Goal: Communication & Community: Share content

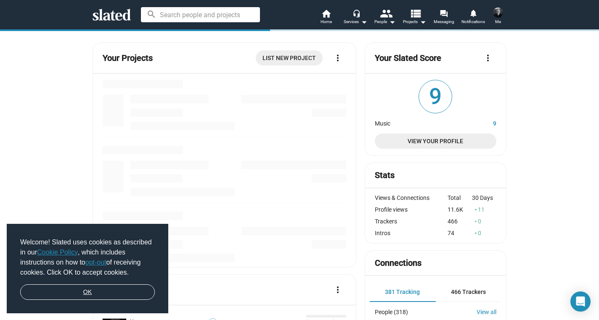
click at [124, 297] on link "OK" at bounding box center [87, 293] width 135 height 16
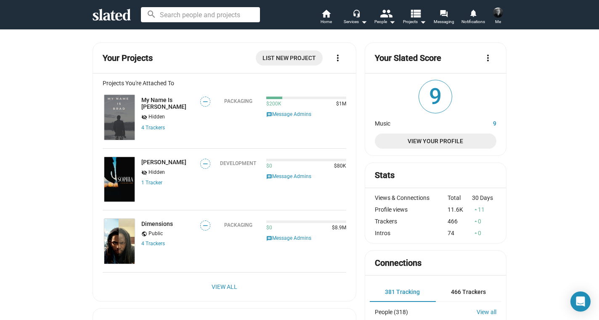
click at [497, 23] on span "Me" at bounding box center [498, 22] width 6 height 10
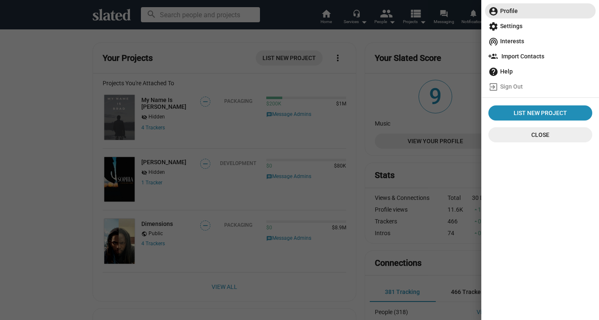
click at [516, 5] on span "account_circle Profile" at bounding box center [540, 10] width 104 height 15
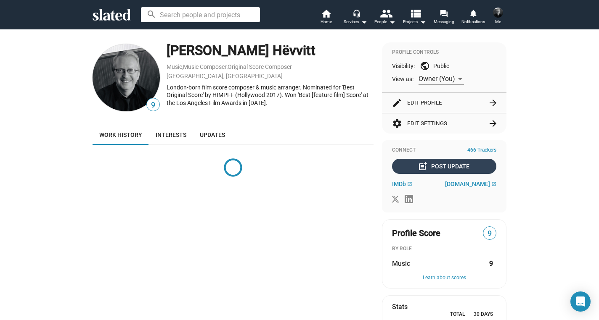
click at [445, 167] on div "post_add Post Update" at bounding box center [444, 166] width 50 height 15
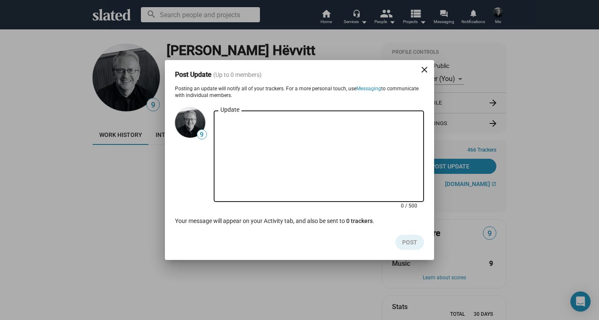
click at [230, 135] on textarea "Update" at bounding box center [318, 157] width 197 height 76
paste textarea "[URL][DOMAIN_NAME]"
paste textarea "Hey Slated friends, Please check out the new scoring pack: ‘Science & Space Vol…"
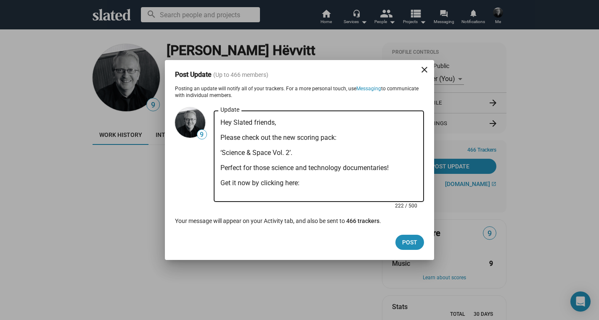
click at [295, 153] on textarea "Hey Slated friends, Please check out the new scoring pack: ‘Science & Space Vol…" at bounding box center [318, 157] width 197 height 76
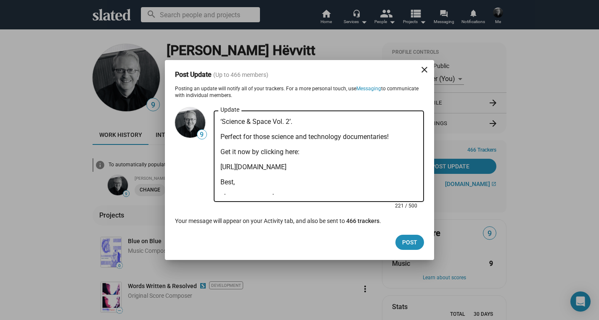
scroll to position [32, 0]
type textarea "Hey Slated friends, Please check out the new scoring pack: ‘Science & Space Vol…"
click at [413, 242] on span "Post" at bounding box center [409, 242] width 15 height 15
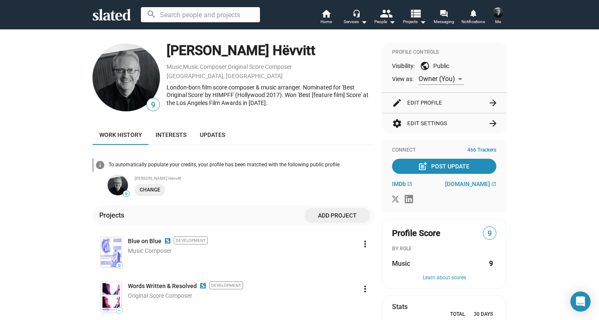
scroll to position [0, 0]
click at [209, 135] on span "Updates" at bounding box center [212, 135] width 25 height 7
